Goal: Task Accomplishment & Management: Use online tool/utility

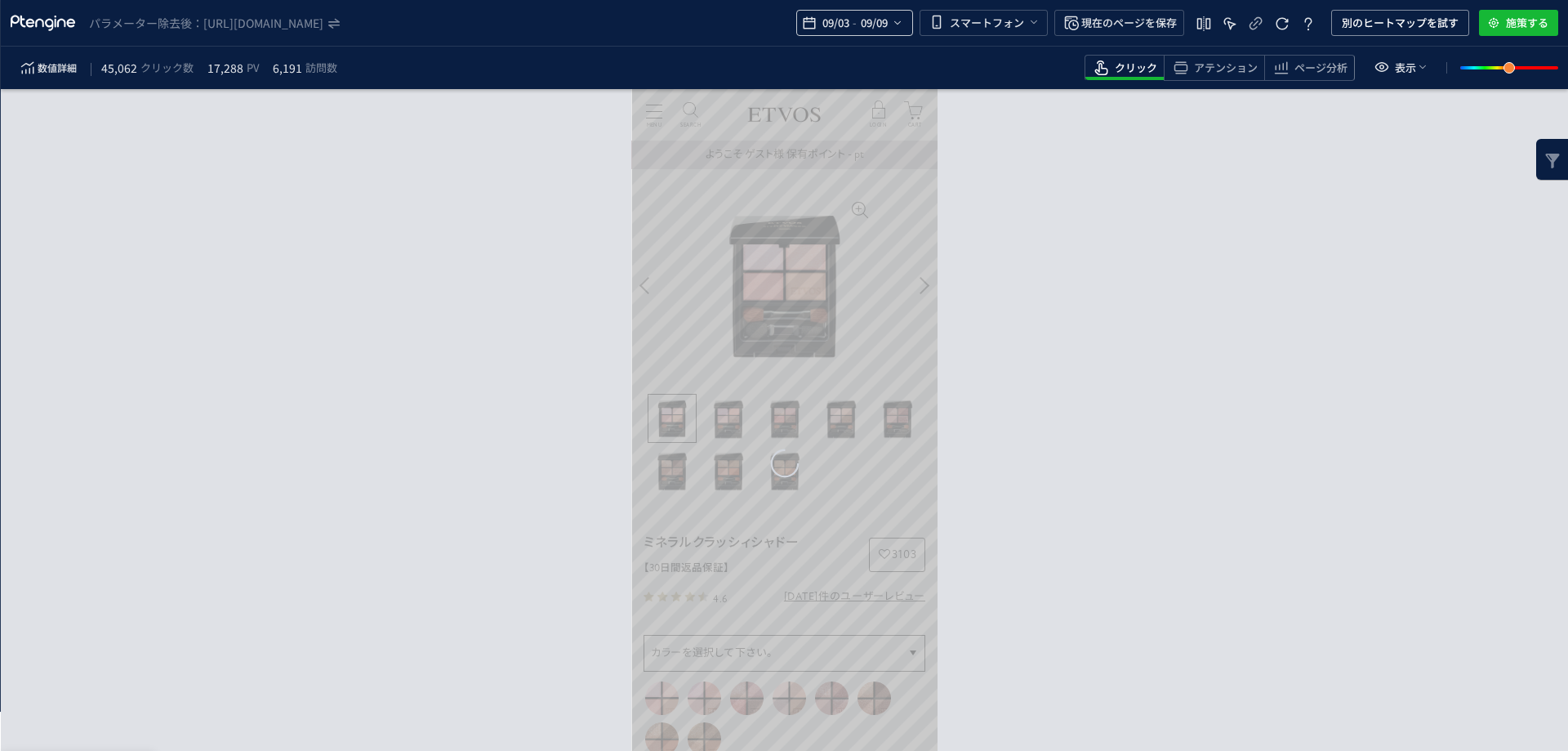
click at [842, 25] on span "09/03" at bounding box center [836, 23] width 34 height 33
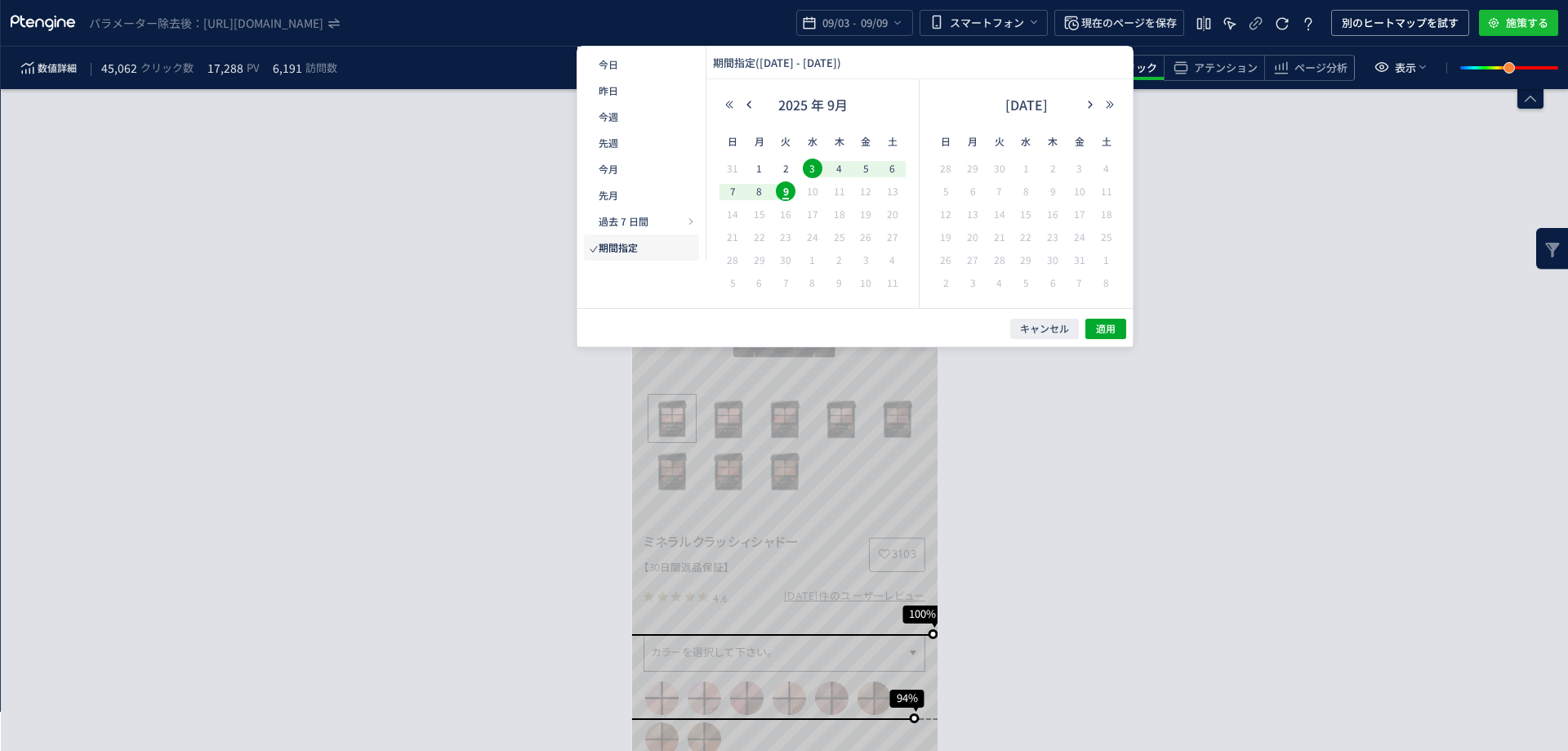
click at [763, 109] on div "2025 年 9月" at bounding box center [812, 104] width 104 height 24
click at [754, 104] on button "button" at bounding box center [748, 104] width 19 height 12
click at [1028, 189] on span "6" at bounding box center [1025, 190] width 19 height 19
click at [1020, 211] on span "13" at bounding box center [1025, 214] width 19 height 19
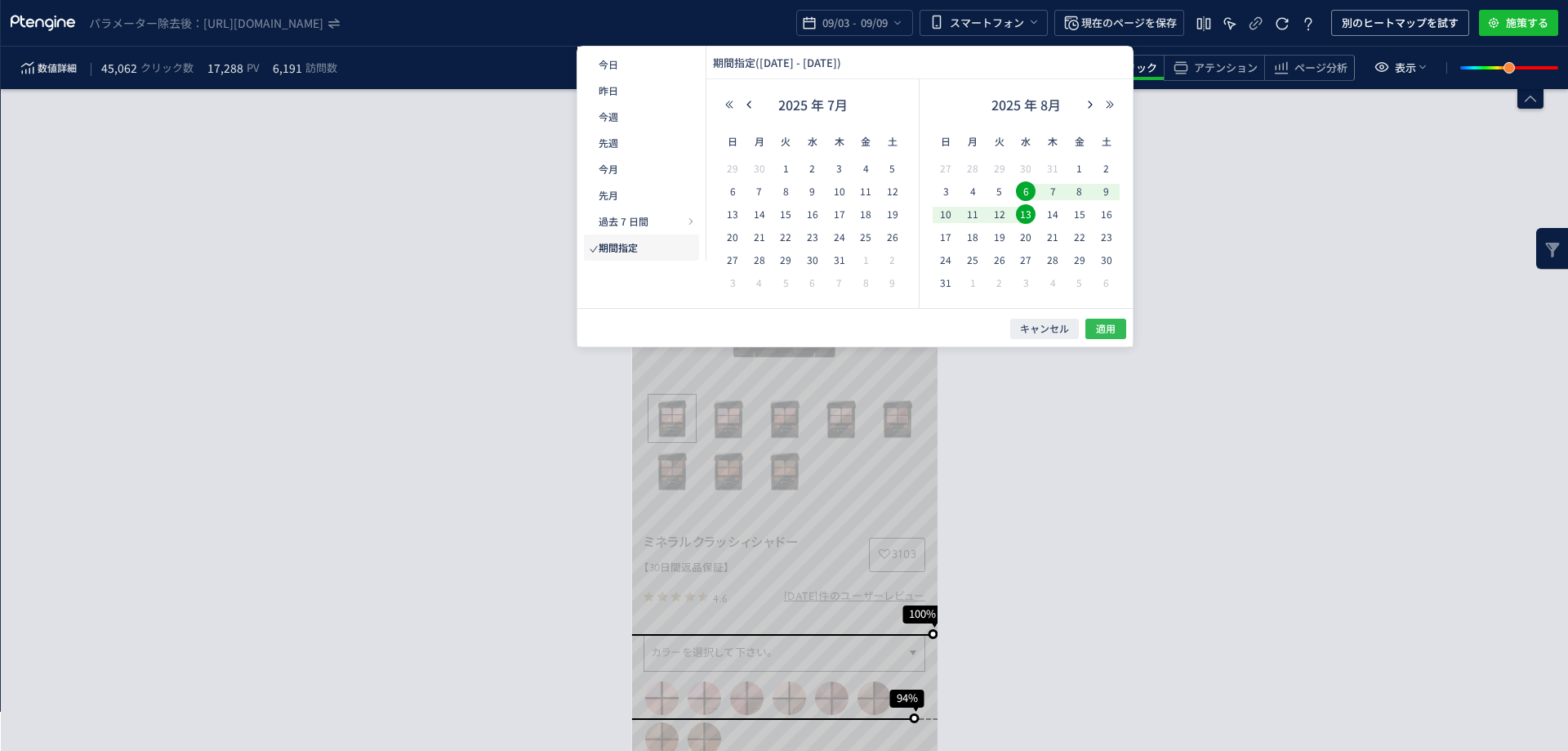
click at [1100, 323] on span "適用" at bounding box center [1105, 328] width 19 height 13
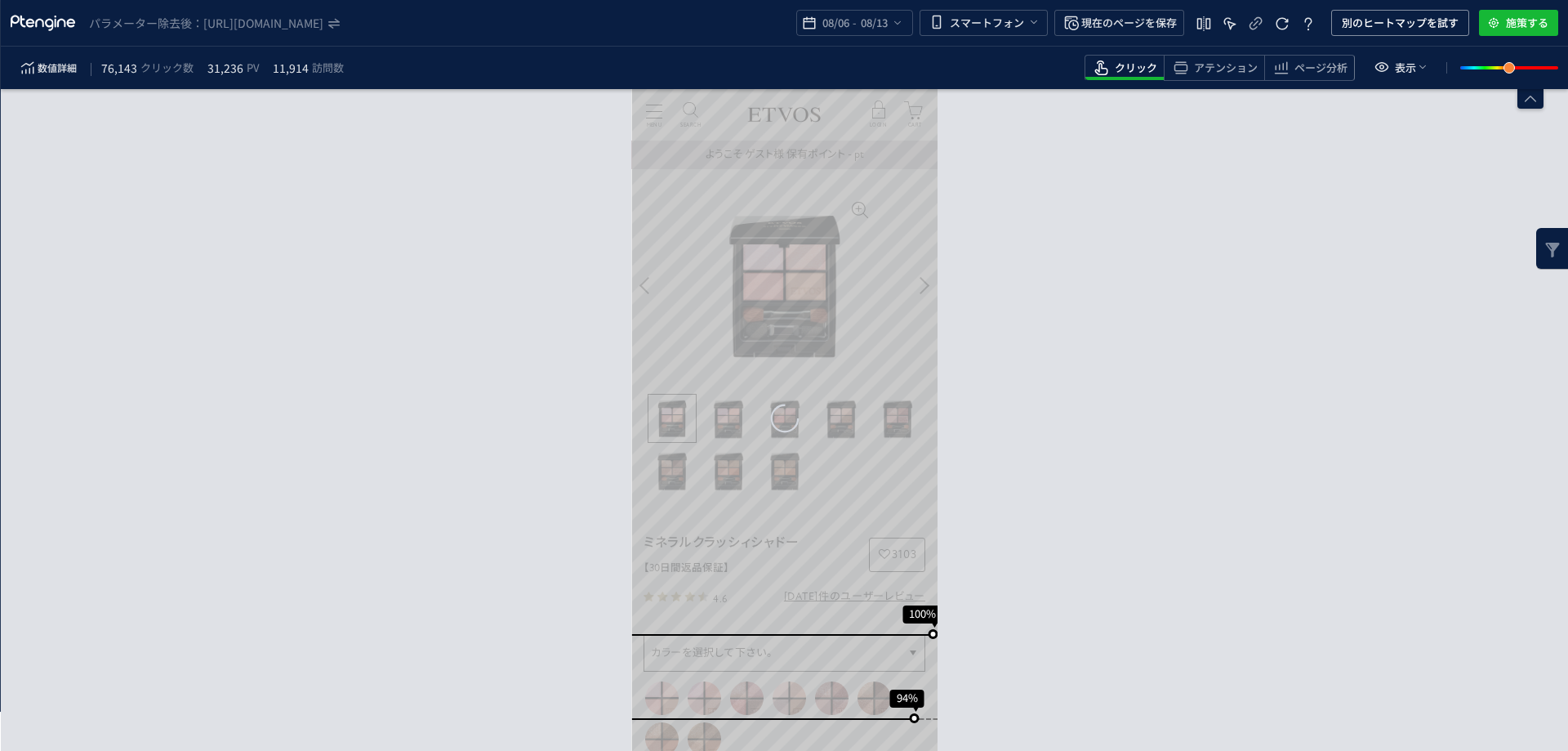
click at [1486, 9] on div "パラメーター除去後： https://etvos.com/shop/g/gAF10530/* 08/06 - 08/13 スマートフォン 現在のページを保存 …" at bounding box center [784, 23] width 1567 height 46
click at [1435, 19] on span "別のヒートマップを試す" at bounding box center [1400, 23] width 117 height 26
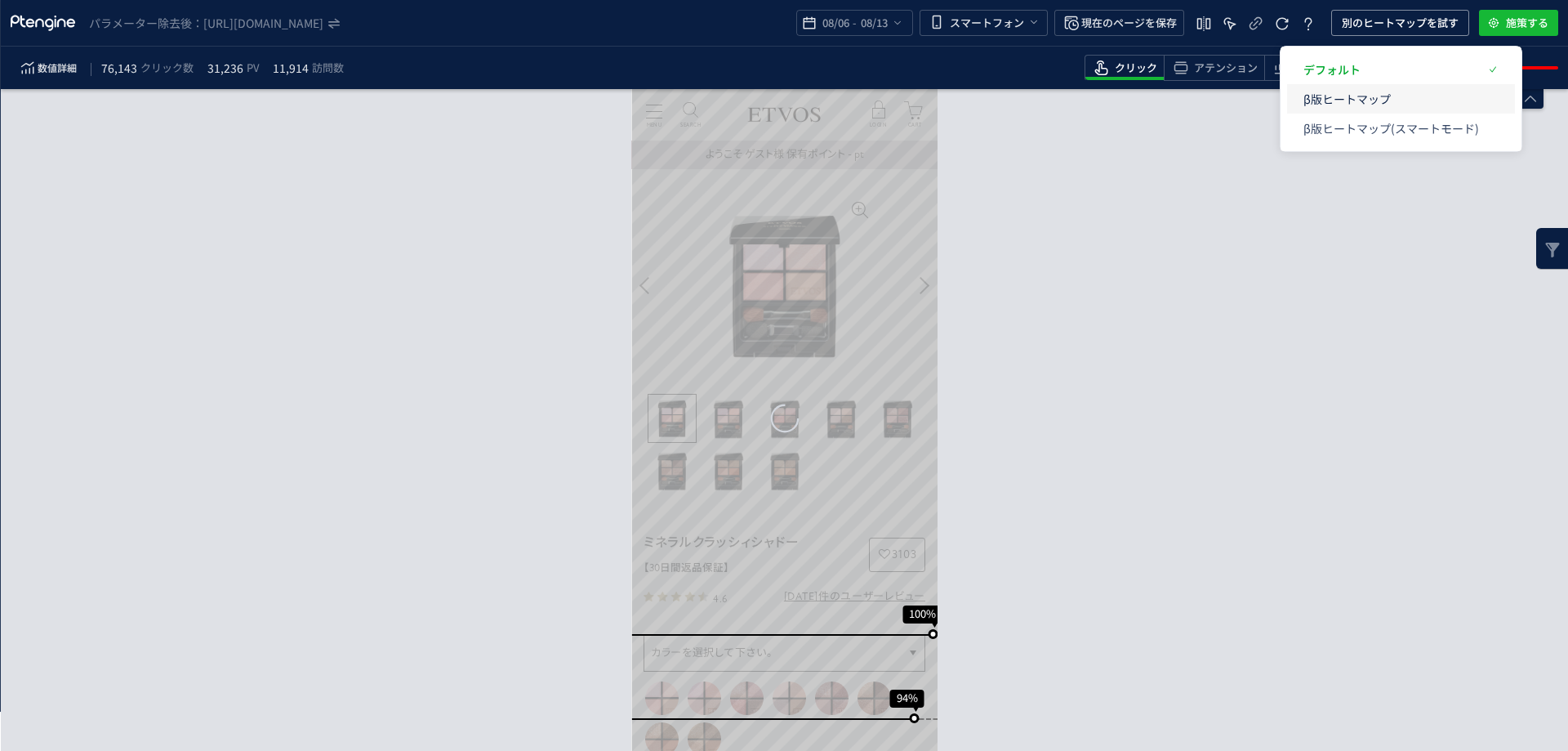
click at [1405, 105] on p "β版ヒートマップ" at bounding box center [1390, 99] width 176 height 29
